Goal: Navigation & Orientation: Understand site structure

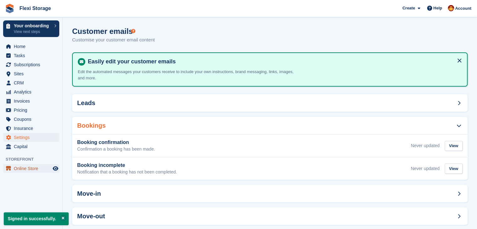
click at [21, 170] on span "Online Store" at bounding box center [33, 168] width 38 height 9
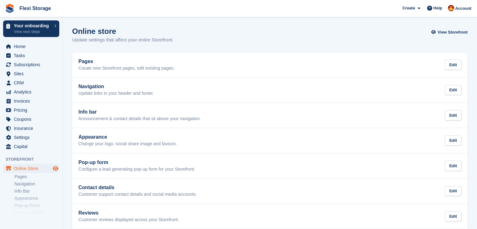
click at [52, 170] on span "Preview store" at bounding box center [56, 169] width 8 height 8
click at [19, 47] on span "Home" at bounding box center [33, 46] width 38 height 9
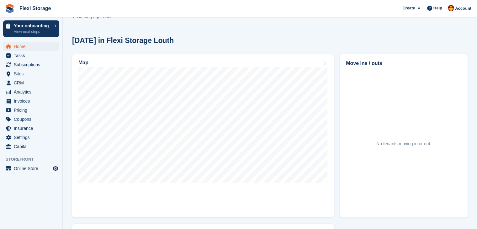
scroll to position [161, 0]
click at [23, 102] on span "Invoices" at bounding box center [33, 101] width 38 height 9
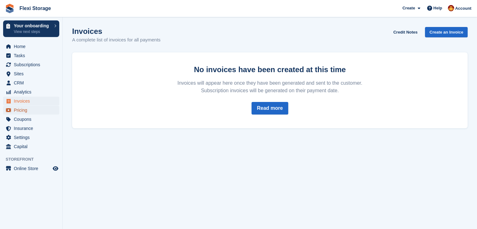
click at [18, 106] on span "Pricing" at bounding box center [33, 110] width 38 height 9
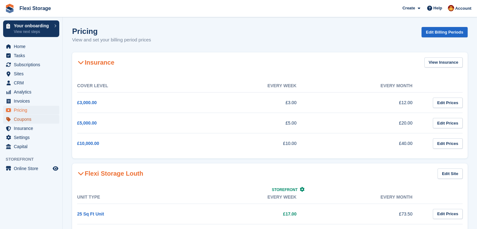
click at [22, 117] on span "Coupons" at bounding box center [33, 119] width 38 height 9
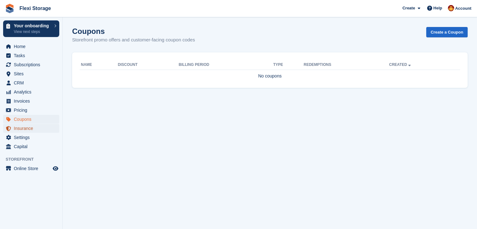
click at [18, 127] on span "Insurance" at bounding box center [33, 128] width 38 height 9
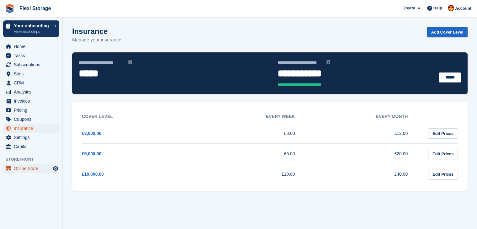
click at [24, 168] on span "Online Store" at bounding box center [33, 168] width 38 height 9
